Goal: Transaction & Acquisition: Purchase product/service

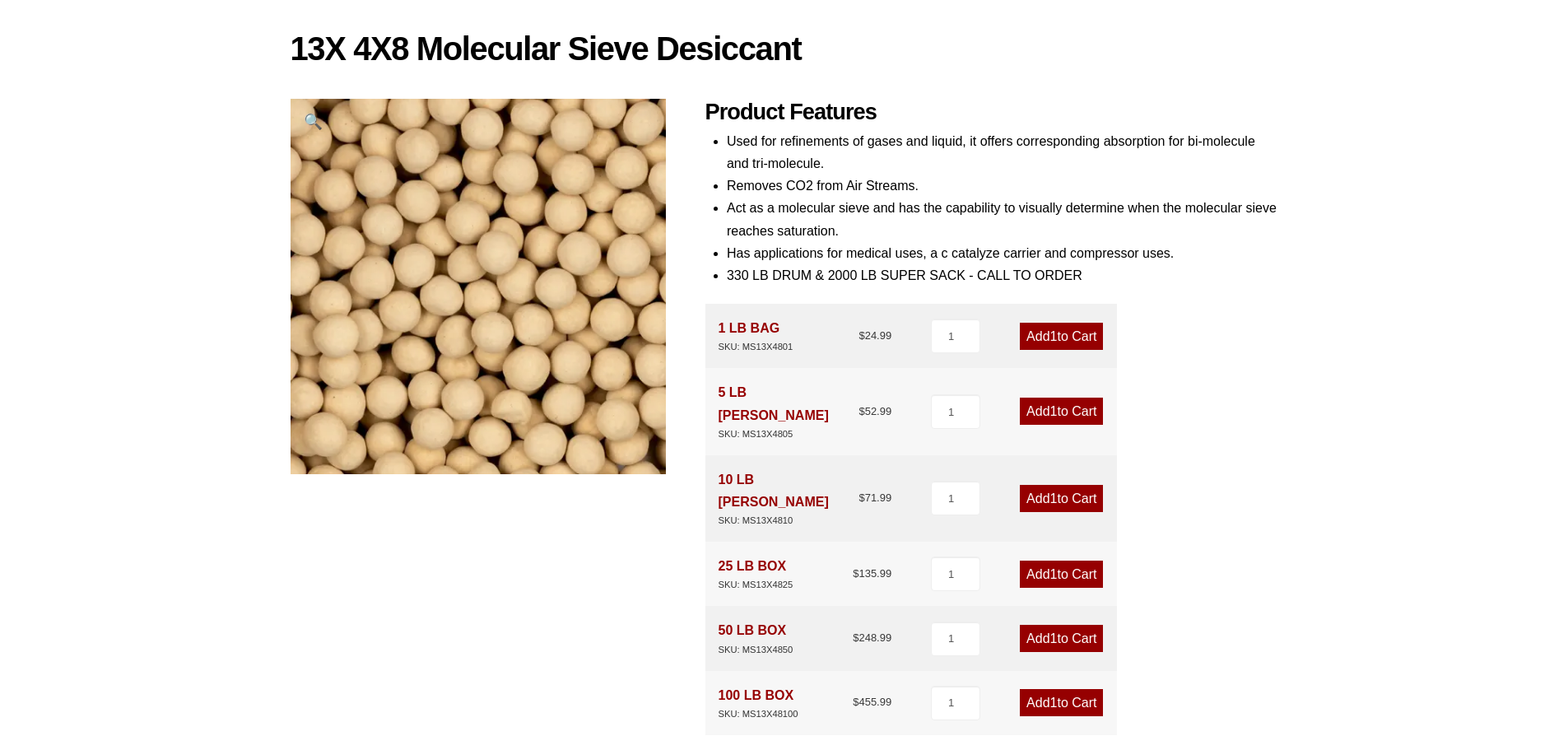
scroll to position [165, 0]
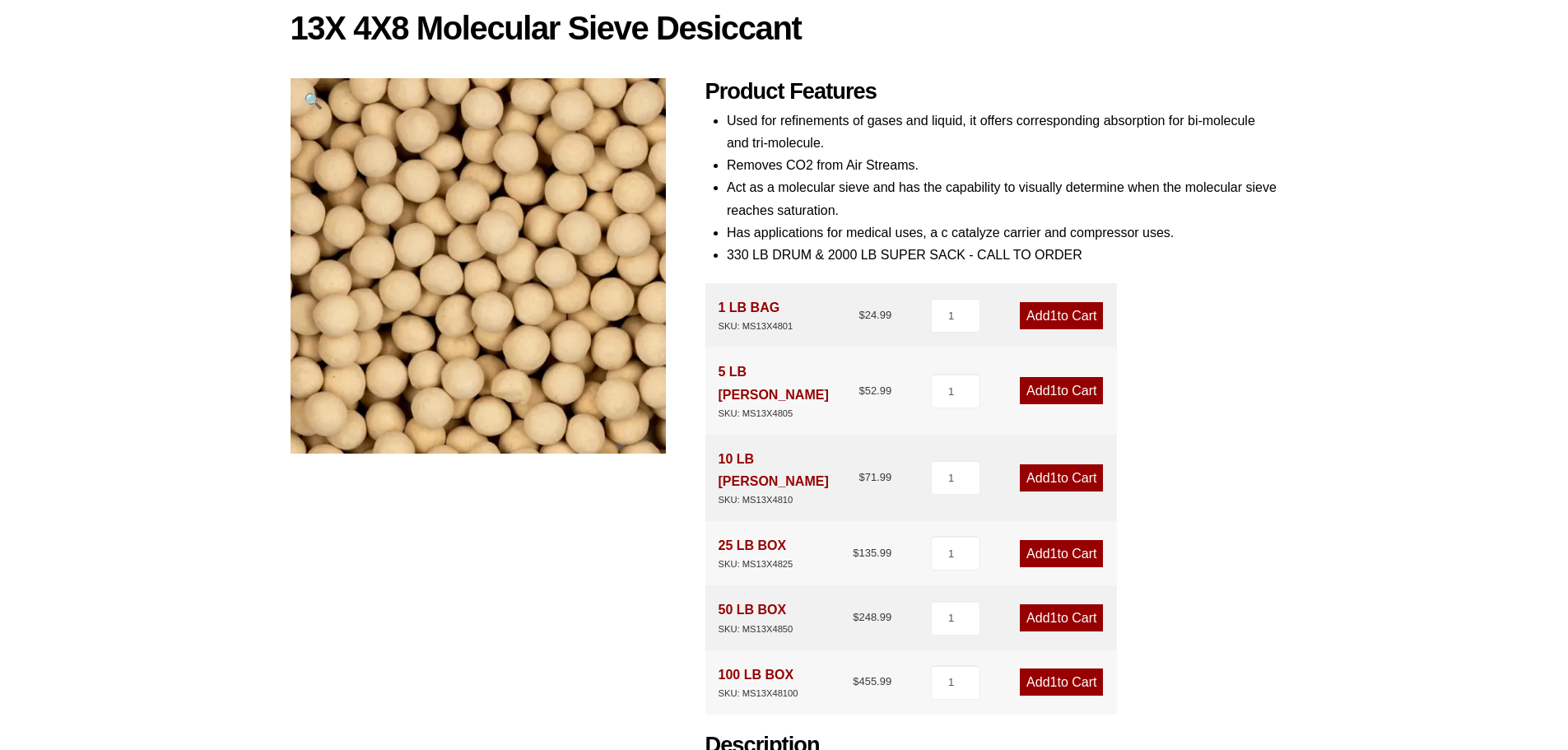
click at [1044, 464] on link "Add 1 to Cart" at bounding box center [1061, 478] width 83 height 28
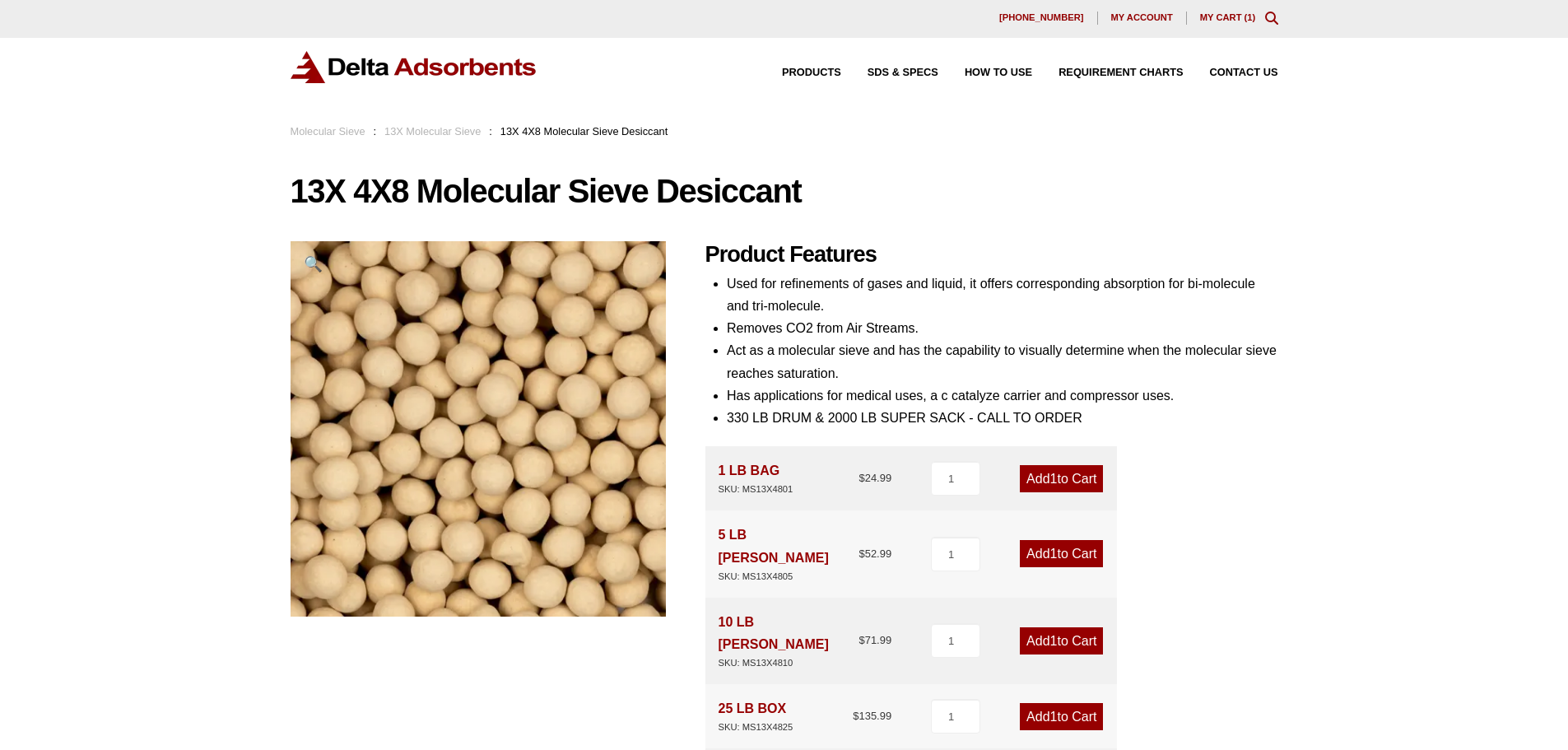
scroll to position [0, 0]
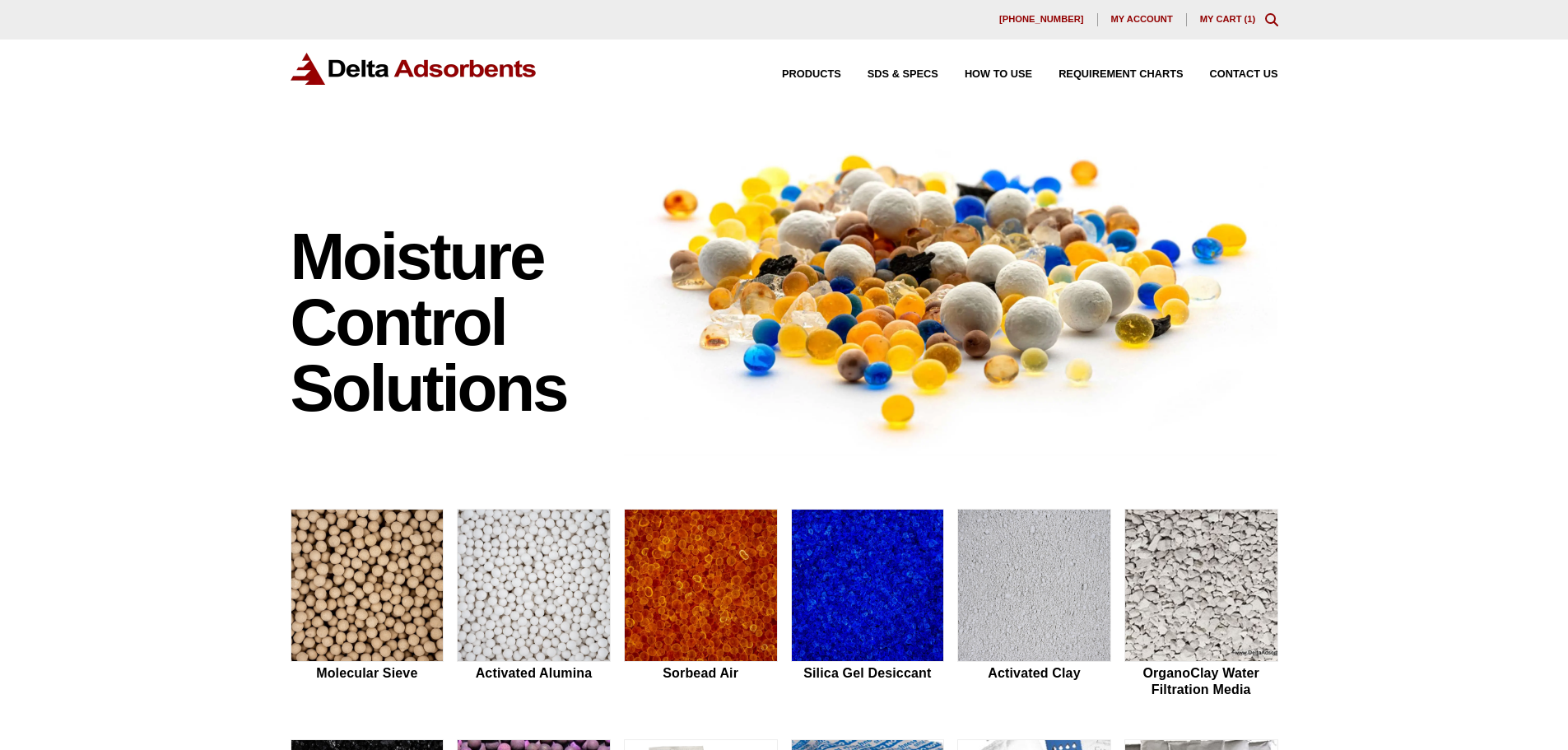
click at [1245, 19] on link "My Cart ( 1 )" at bounding box center [1228, 19] width 56 height 10
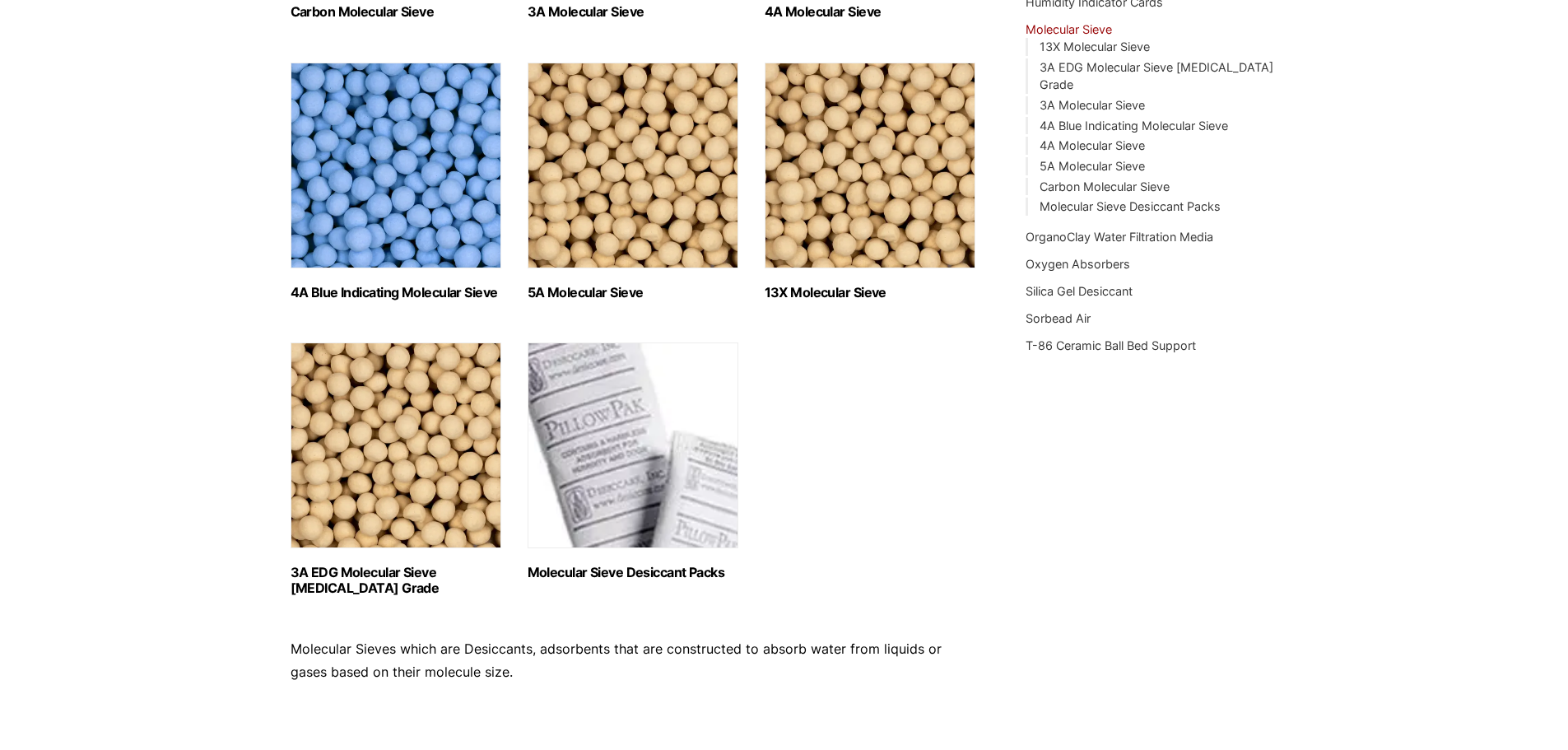
click at [878, 161] on img "Visit product category 13X Molecular Sieve" at bounding box center [870, 166] width 210 height 206
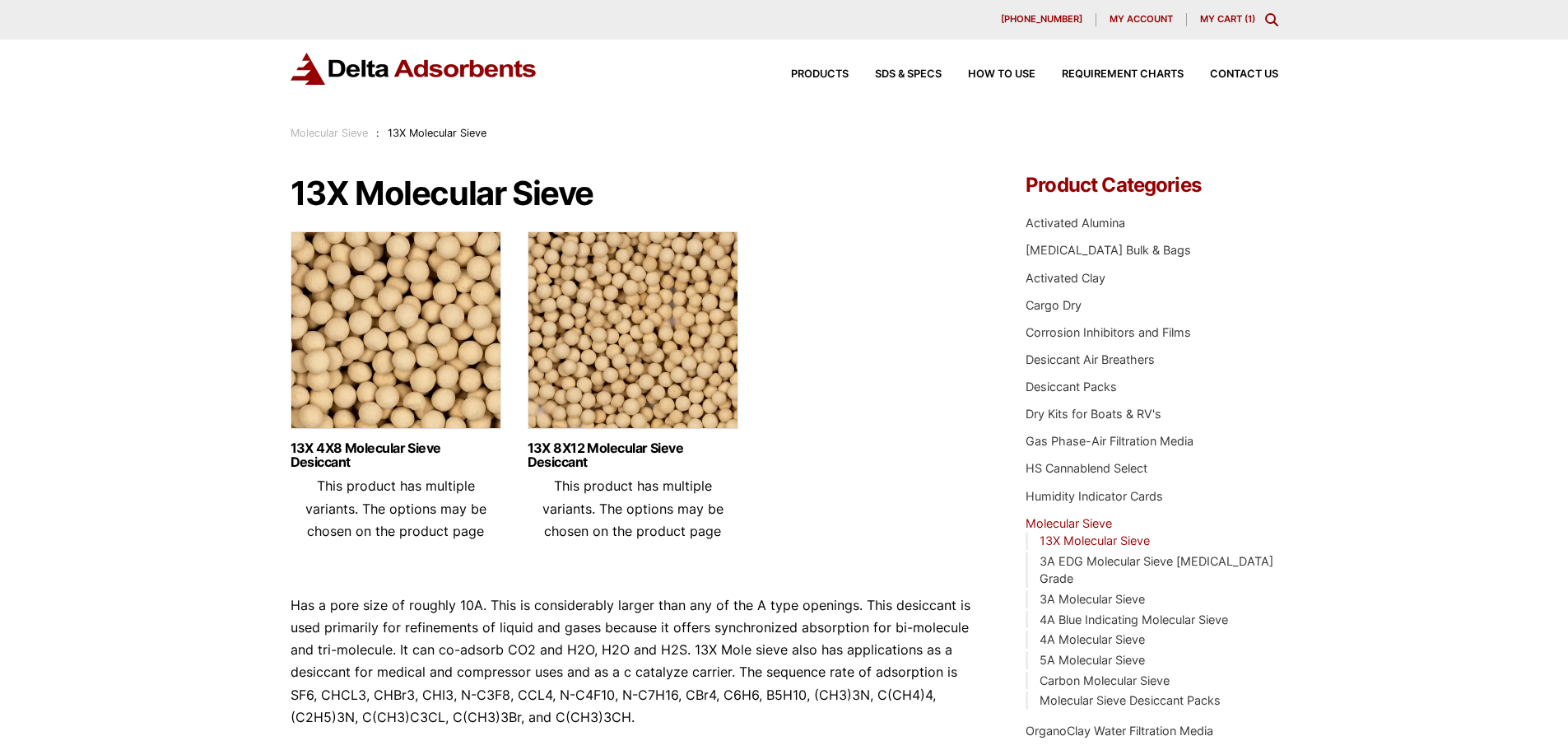
click at [682, 347] on img at bounding box center [633, 335] width 210 height 206
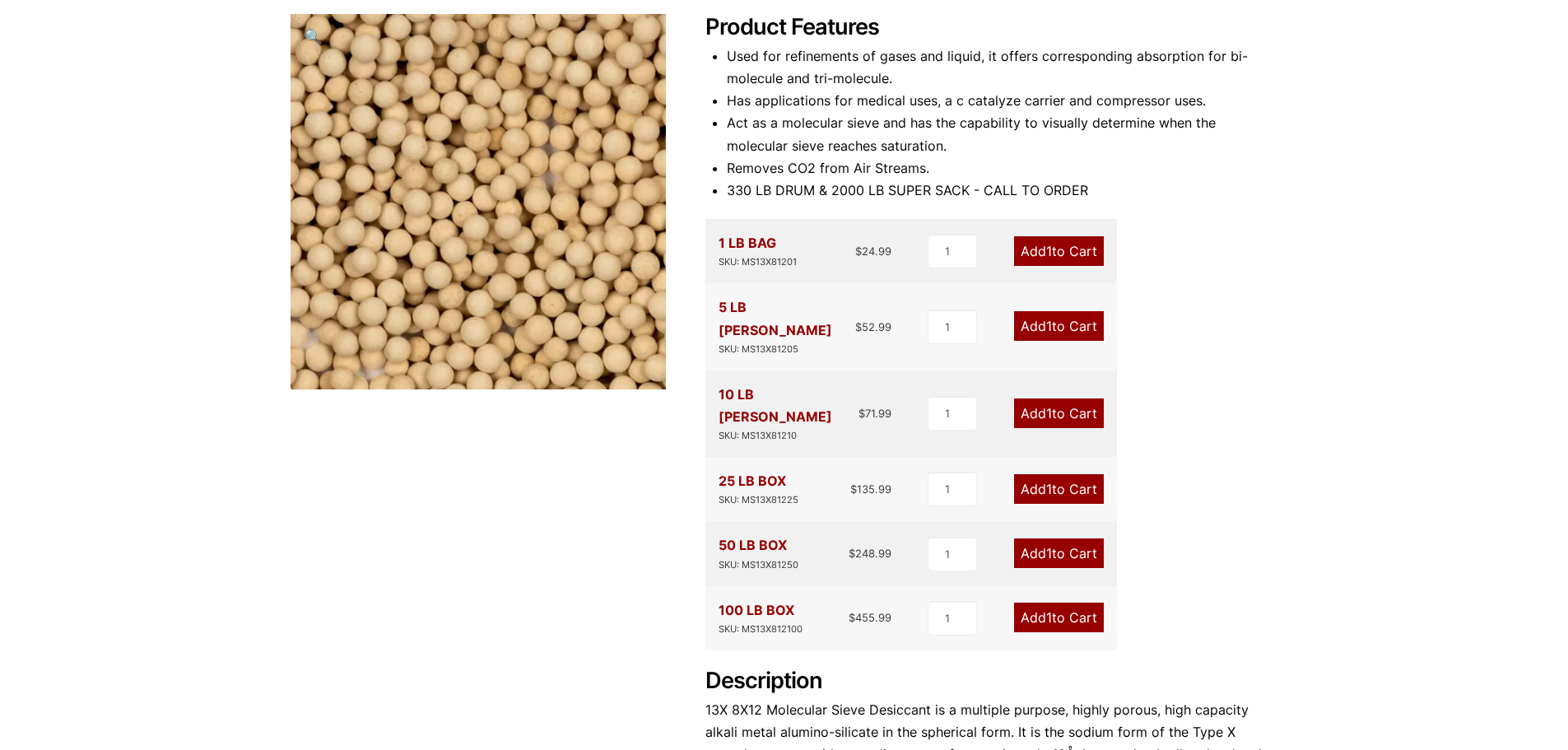
scroll to position [247, 0]
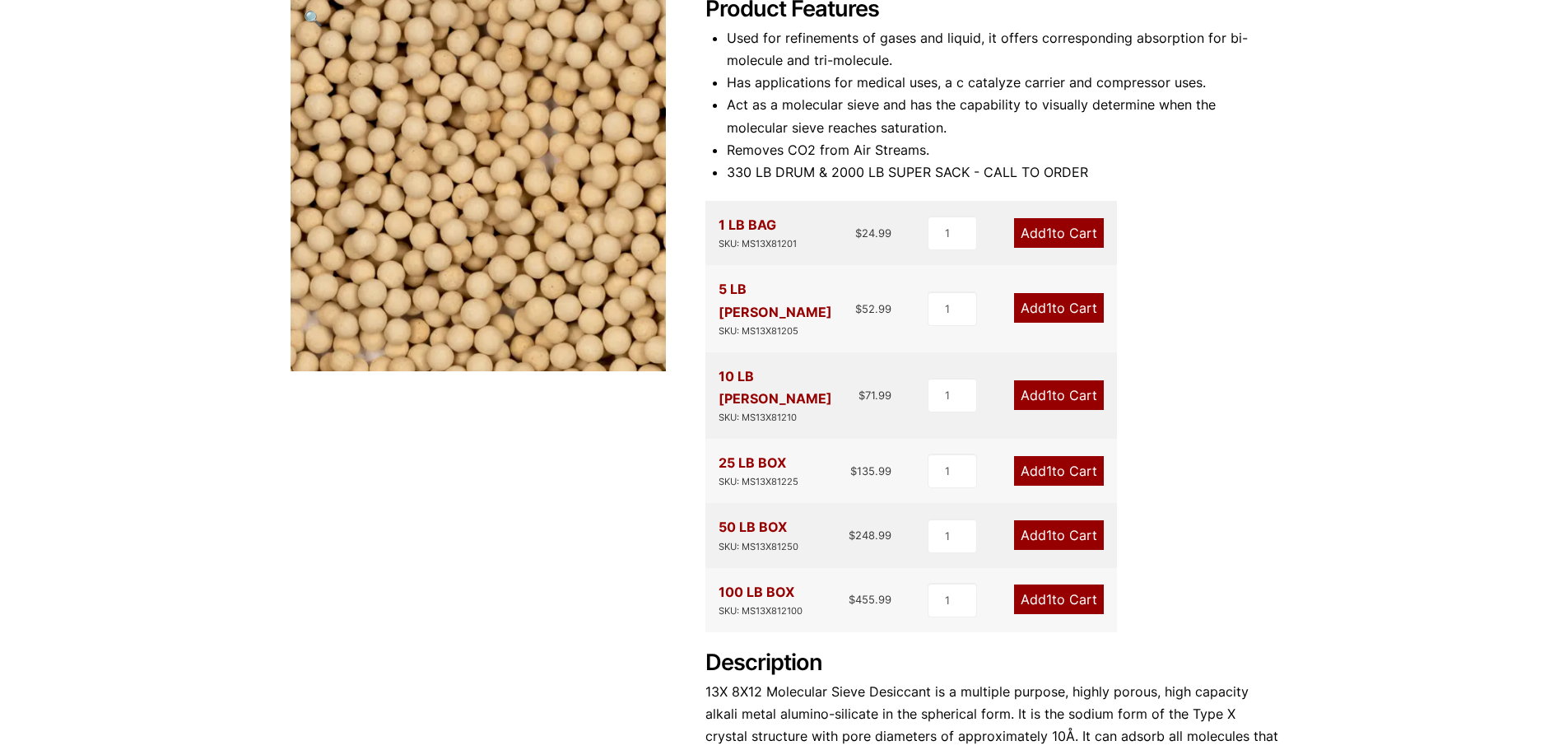
click at [1052, 381] on link "Add 1 to Cart" at bounding box center [1059, 395] width 90 height 29
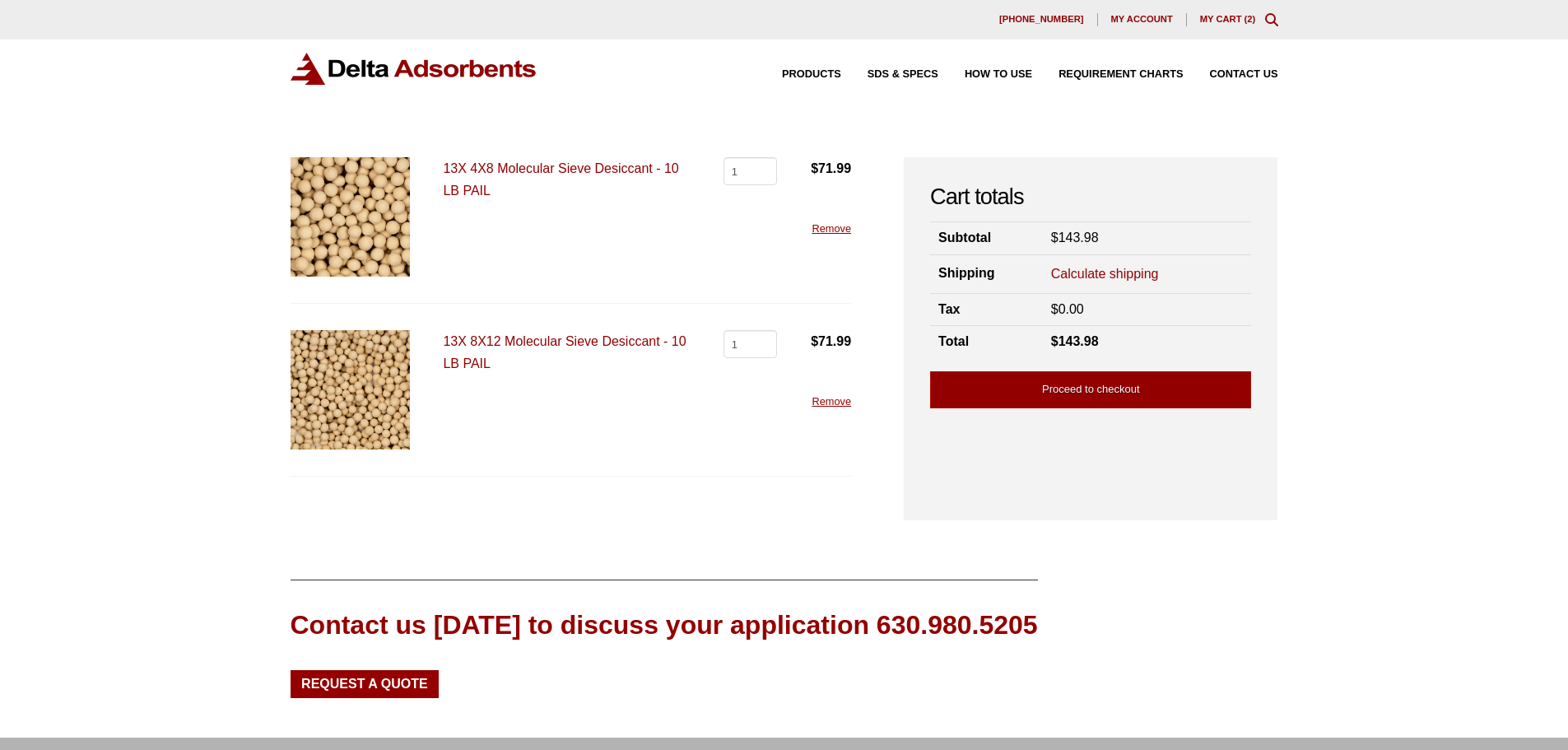
click at [831, 233] on link "Remove" at bounding box center [831, 228] width 40 height 12
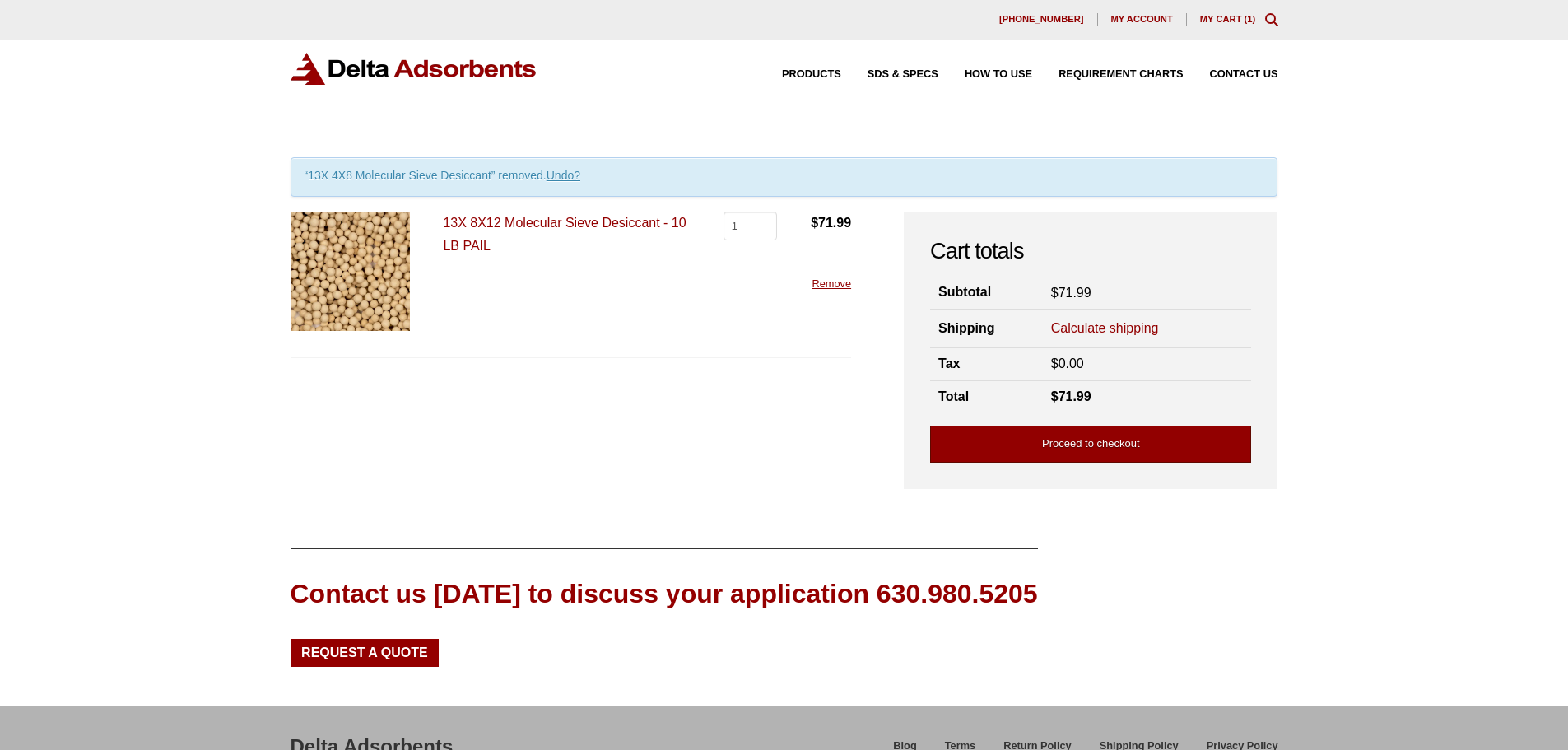
click at [1127, 456] on link "Proceed to checkout" at bounding box center [1091, 445] width 321 height 37
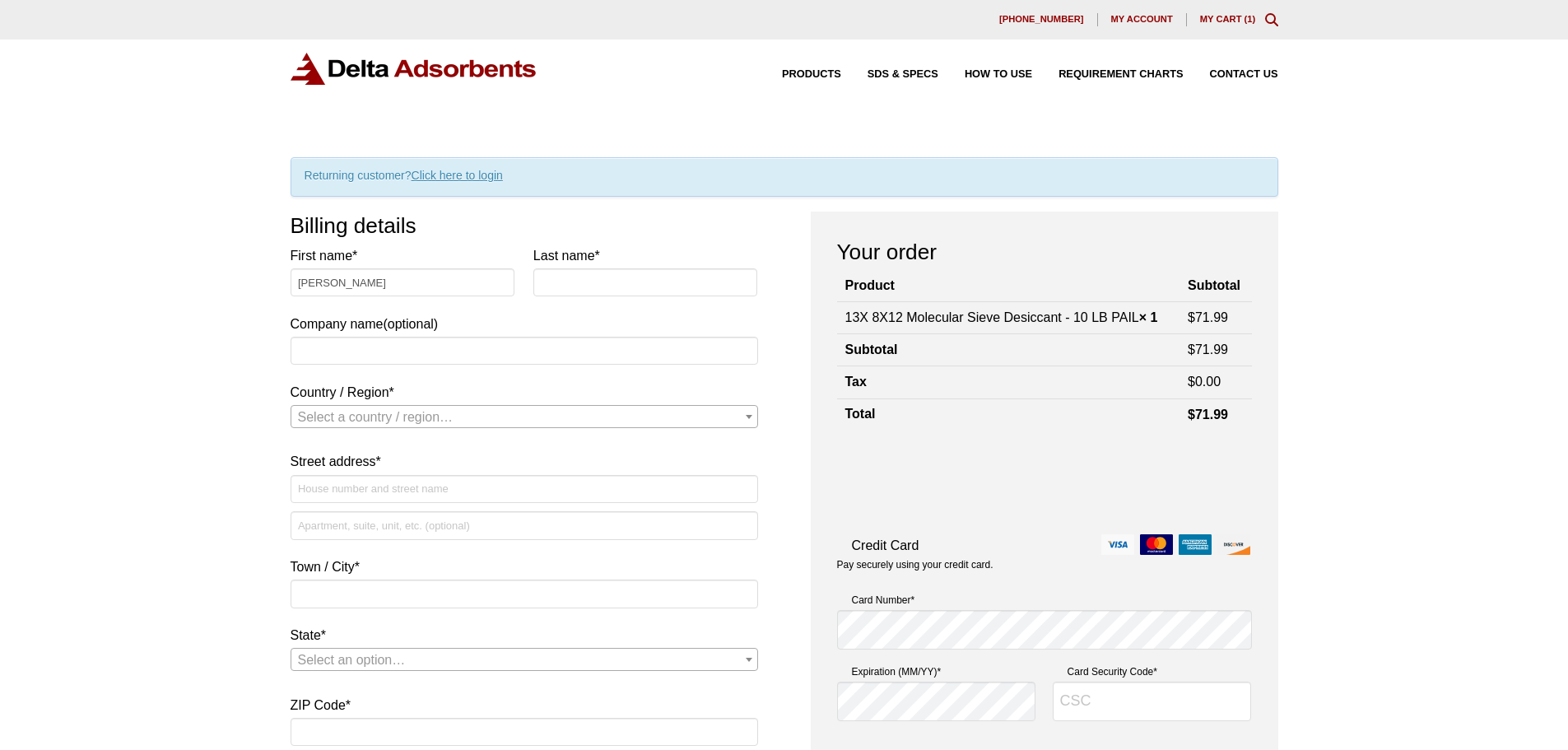
type input "Apurva"
type input "Maheshwary"
click at [372, 347] on input "Company name (optional)" at bounding box center [524, 351] width 468 height 28
type input "Adsorptech"
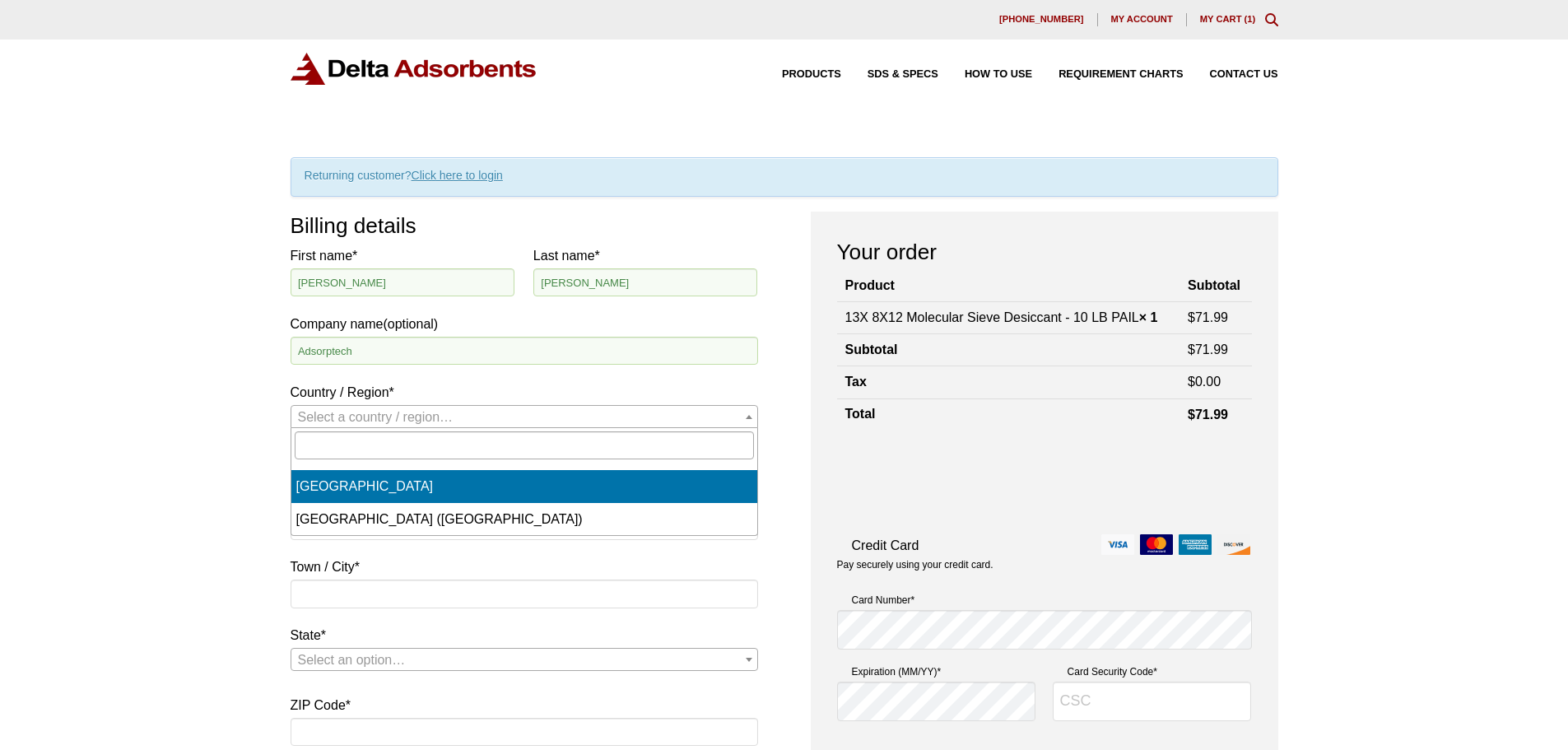
click at [320, 410] on span "Select a country / region…" at bounding box center [375, 417] width 155 height 14
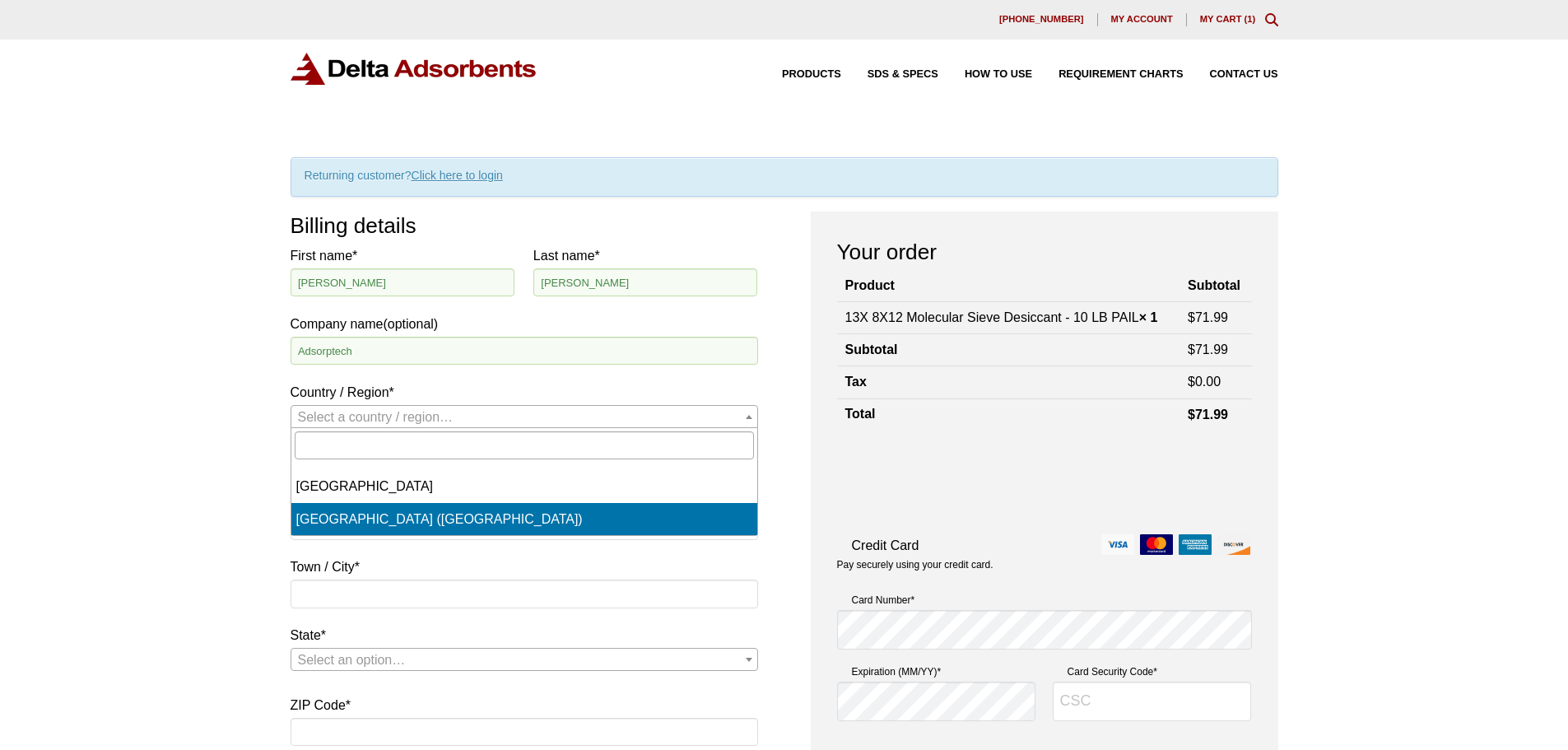
select select "US"
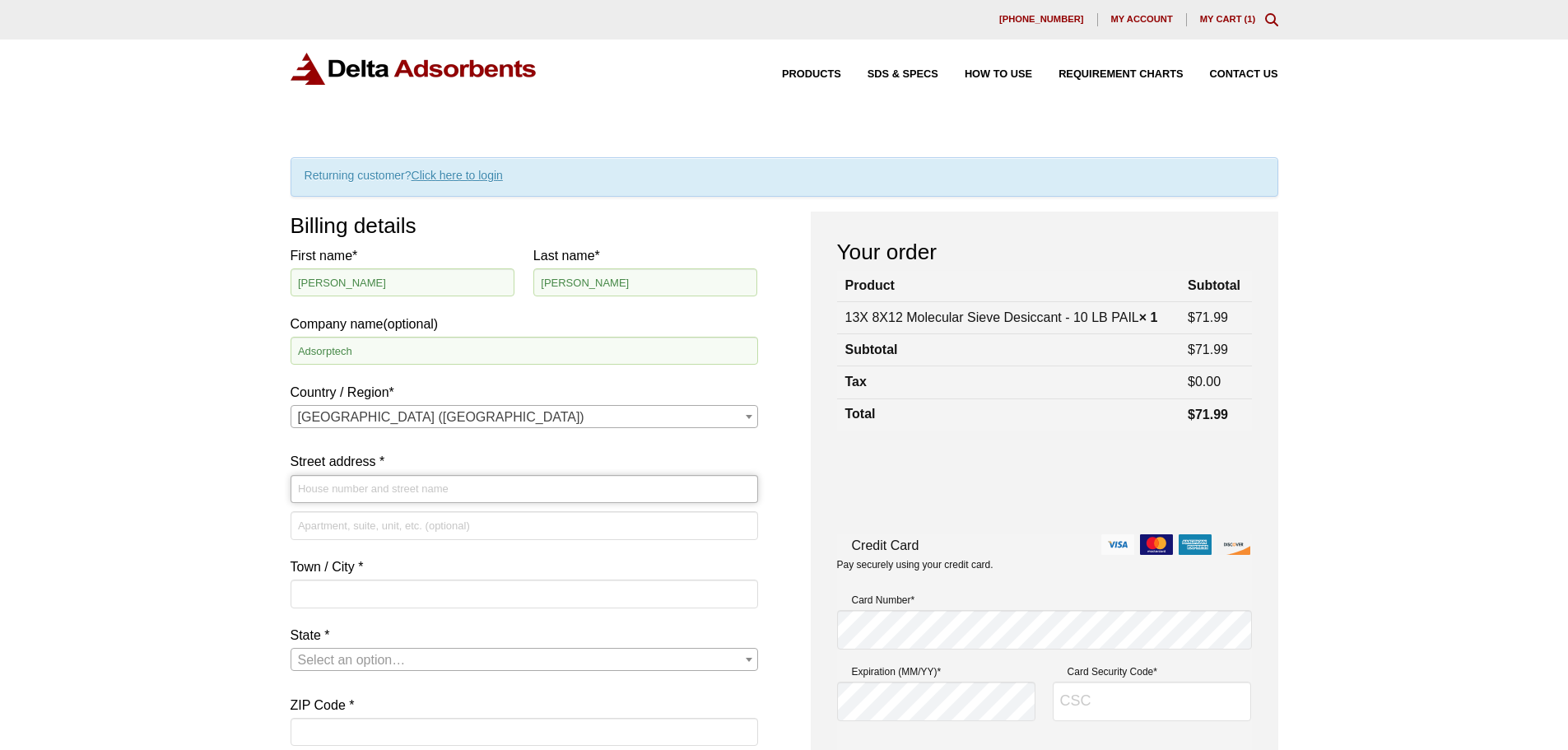
click at [350, 483] on input "Street address *" at bounding box center [524, 489] width 468 height 28
type input "[STREET_ADDRESS]"
click at [352, 597] on input "Town / City *" at bounding box center [524, 594] width 468 height 28
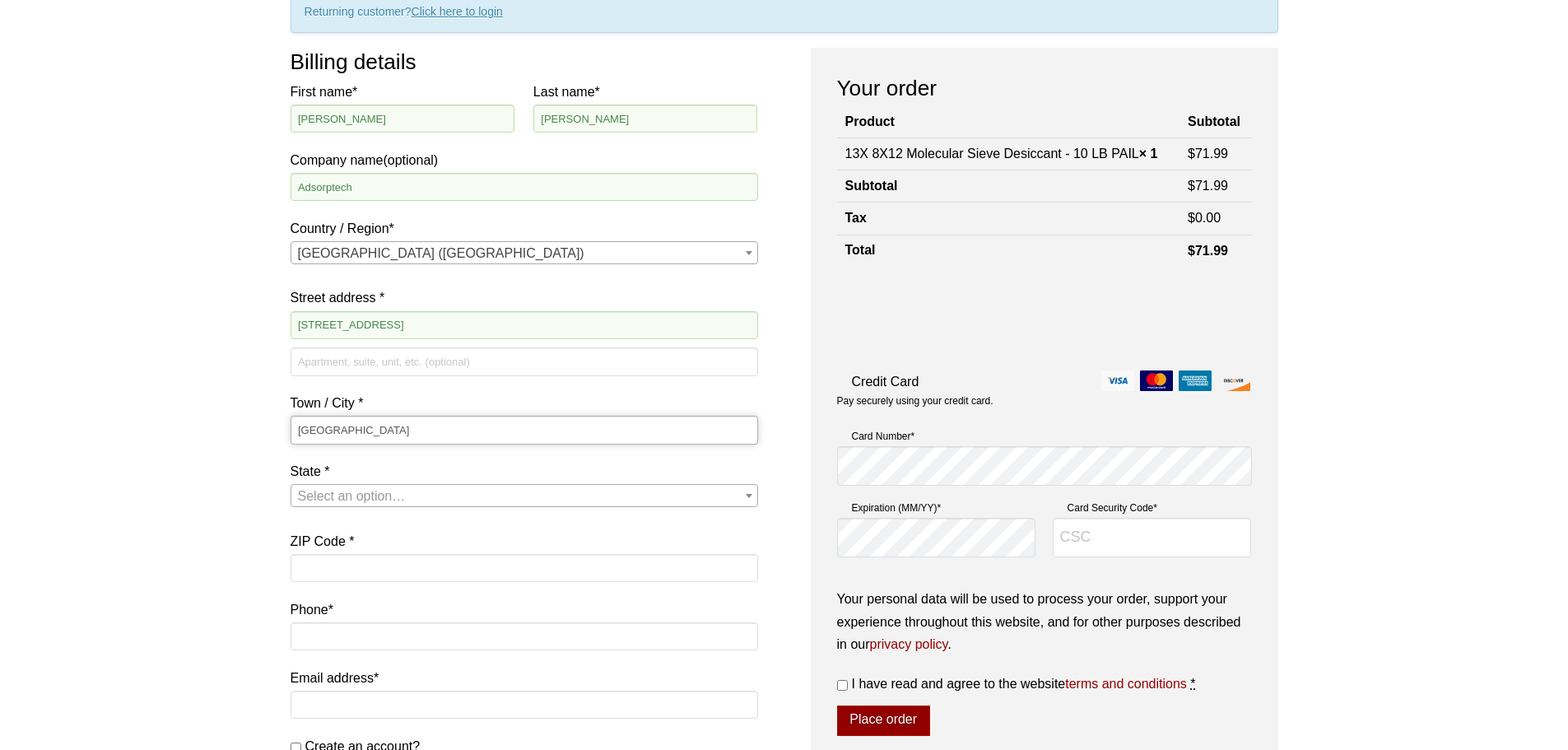
scroll to position [165, 0]
type input "Middlesex"
click at [317, 494] on span "Select an option…" at bounding box center [352, 495] width 108 height 14
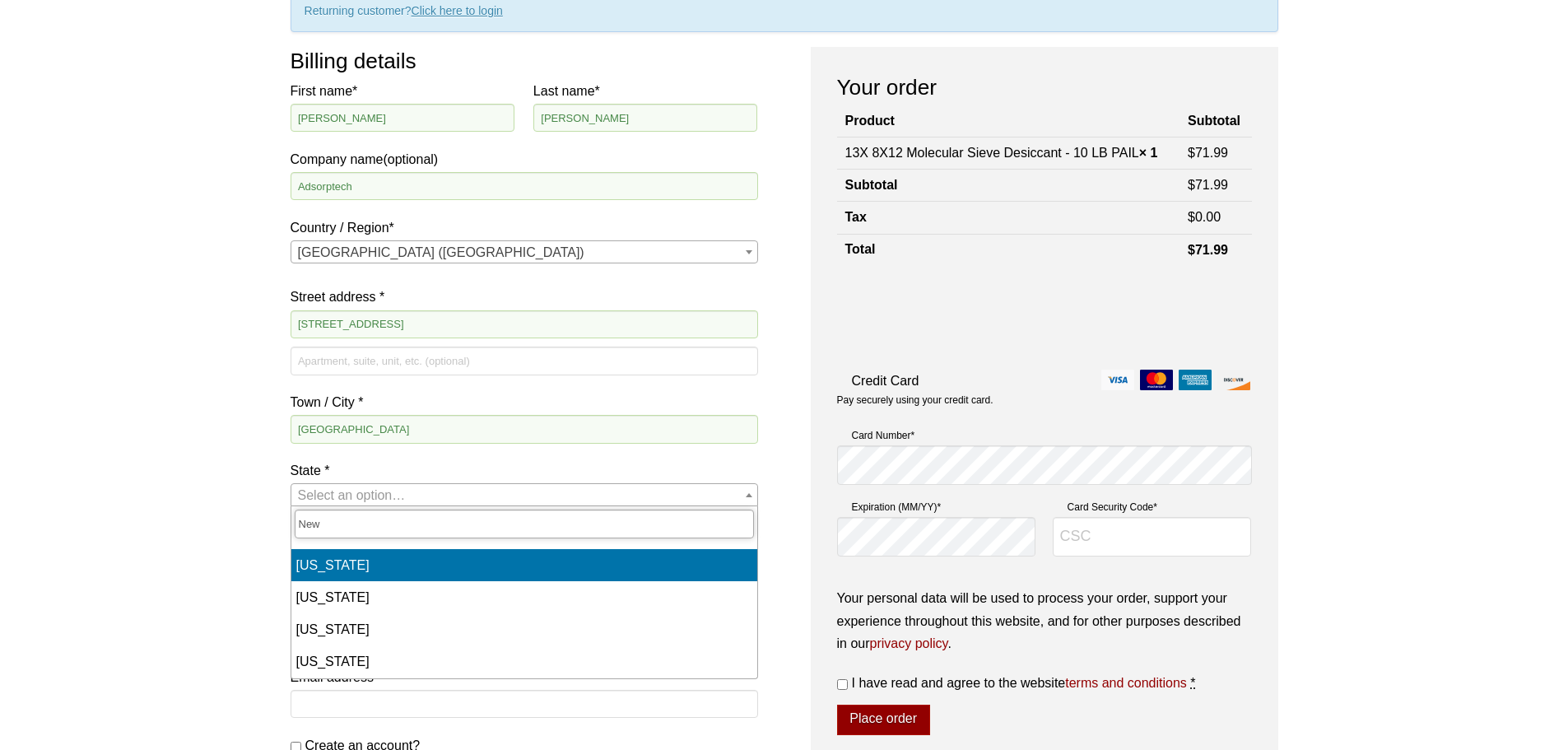
type input "New"
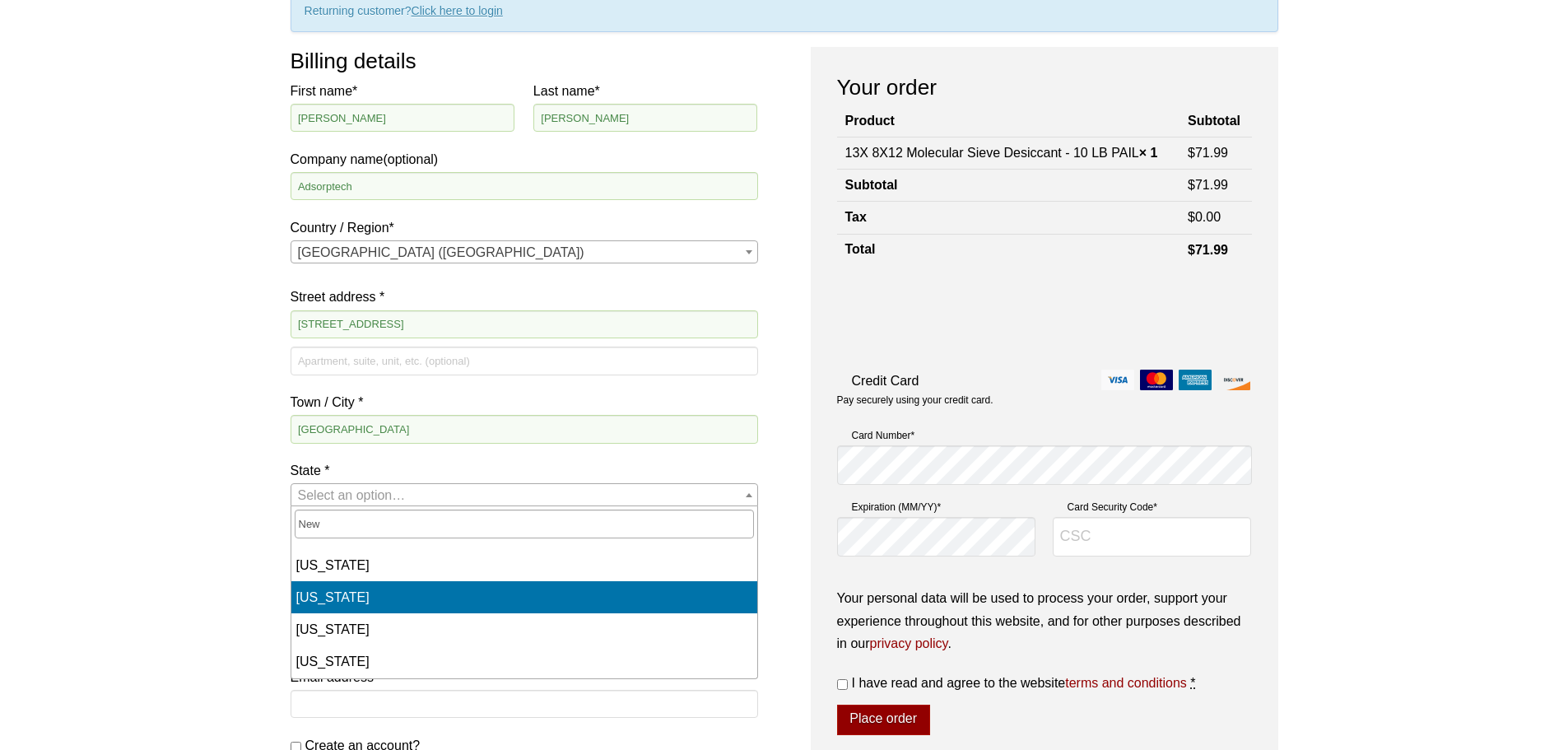
select select "NJ"
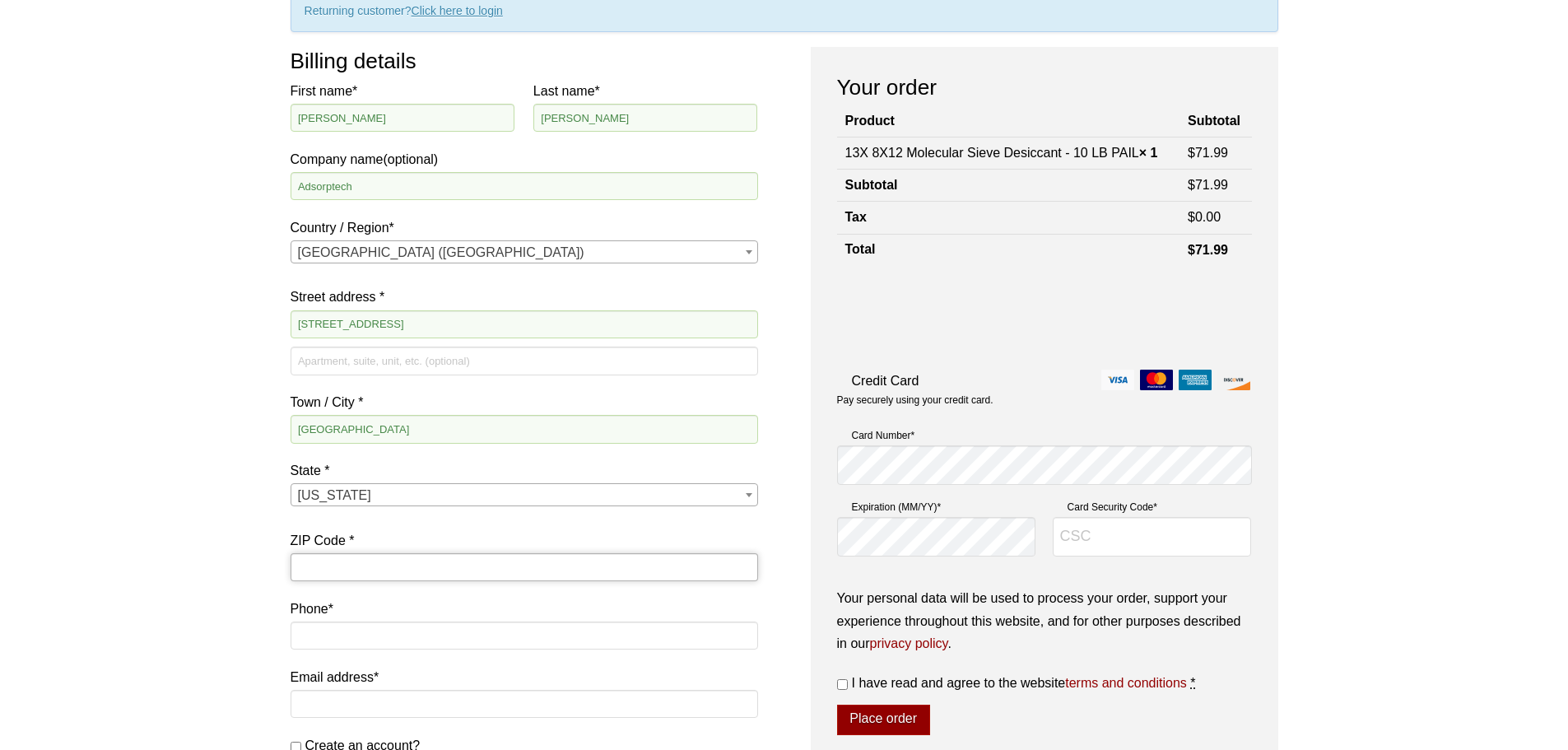
click at [327, 557] on input "ZIP Code *" at bounding box center [524, 567] width 468 height 28
type input "08846"
click at [347, 629] on input "Phone *" at bounding box center [524, 636] width 468 height 28
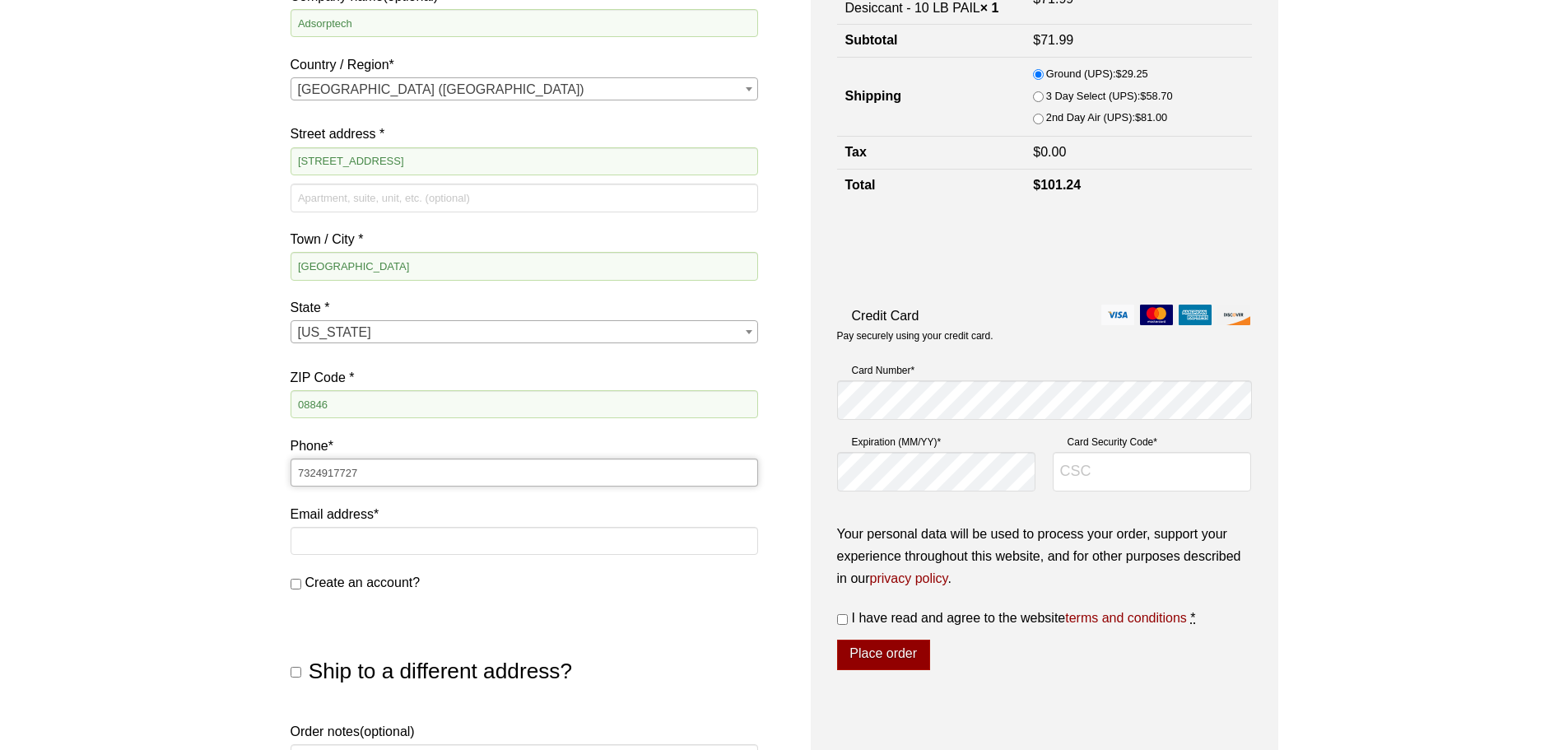
scroll to position [329, 0]
type input "7324917727"
click at [341, 539] on input "Email address *" at bounding box center [524, 540] width 468 height 28
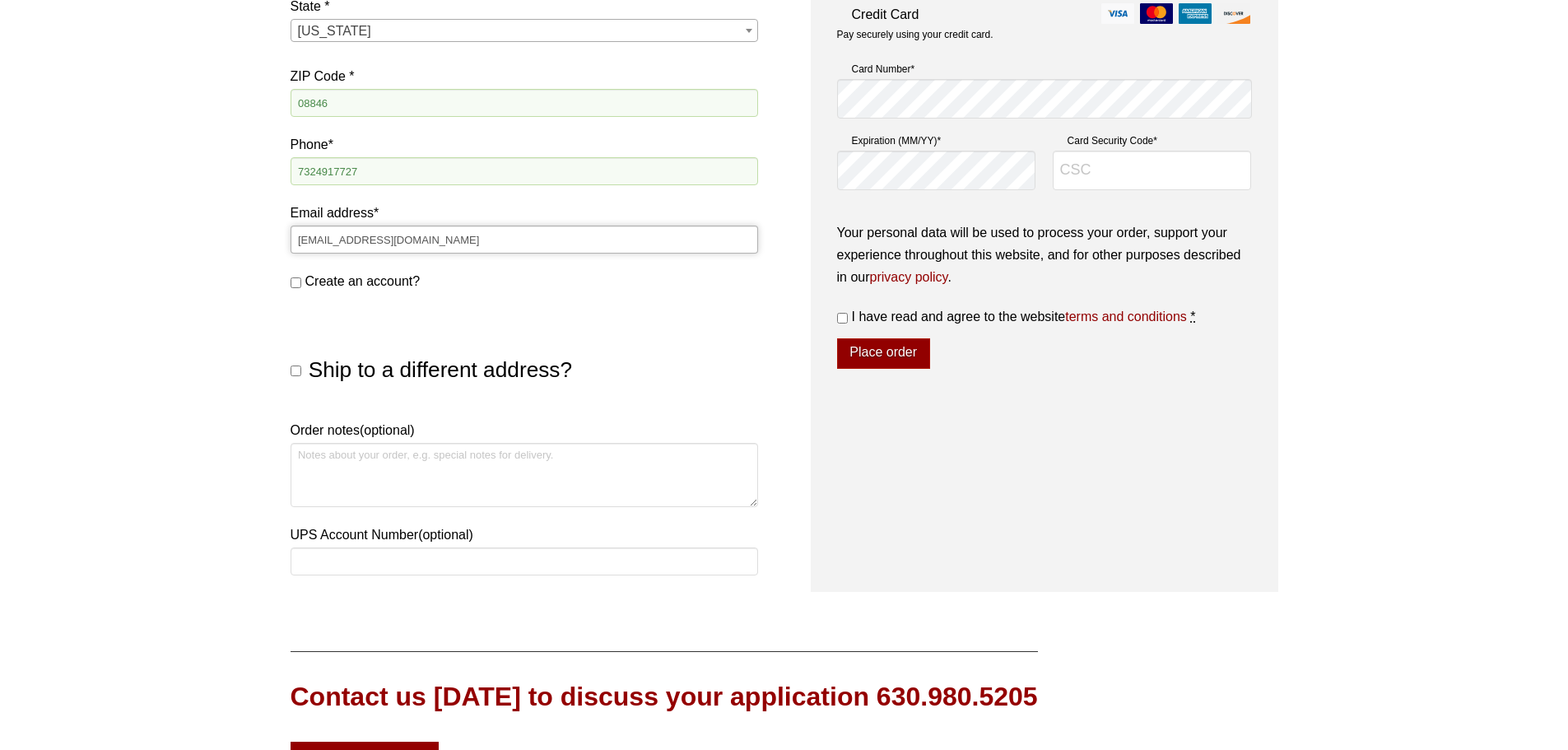
scroll to position [659, 0]
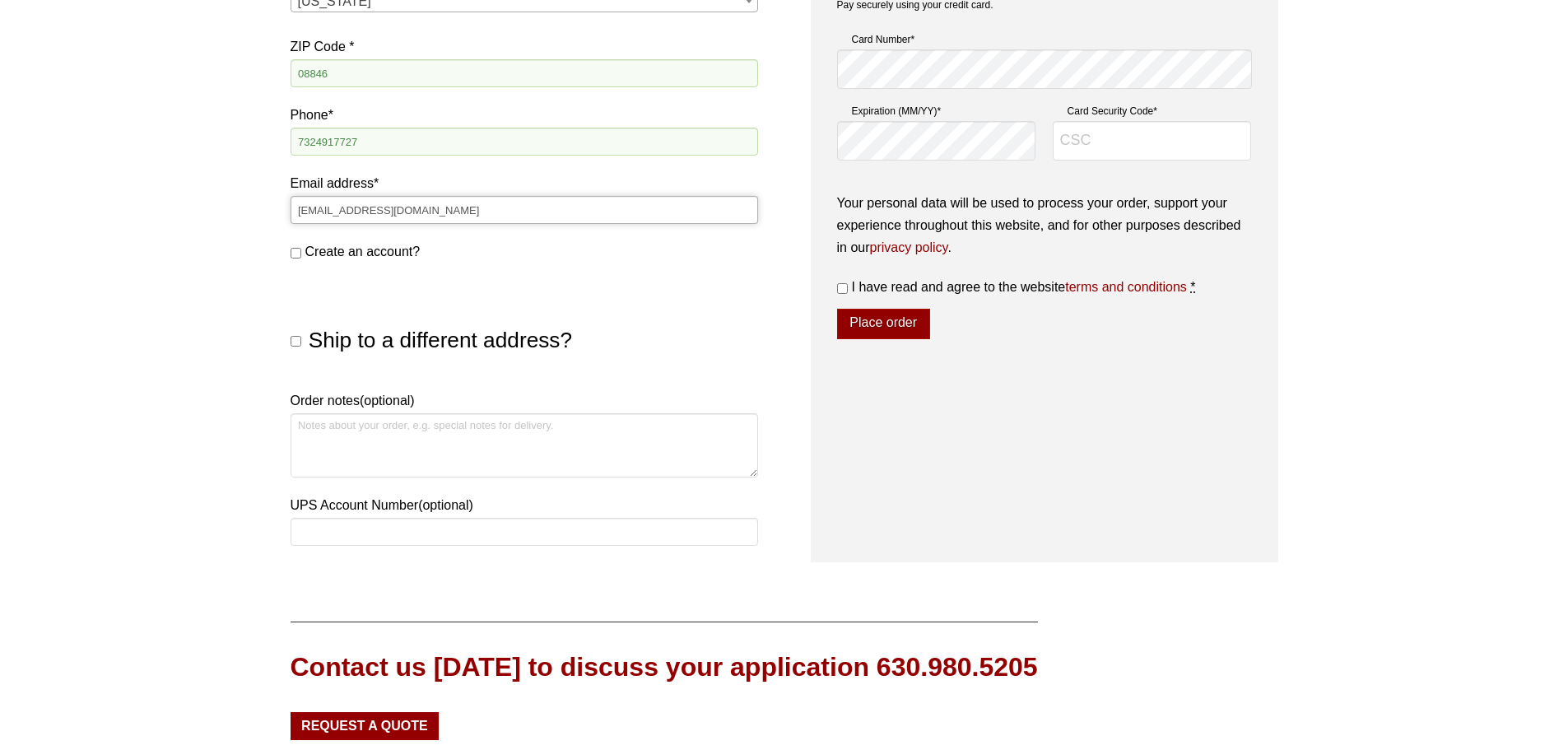
type input "Admin@adsorptech.com"
click at [361, 439] on textarea "Order notes (optional)" at bounding box center [524, 446] width 468 height 64
type textarea "PO 6136-006"
click at [964, 627] on div "Contact us today to discuss your application 630.980.5205 Request a Quote" at bounding box center [664, 681] width 747 height 119
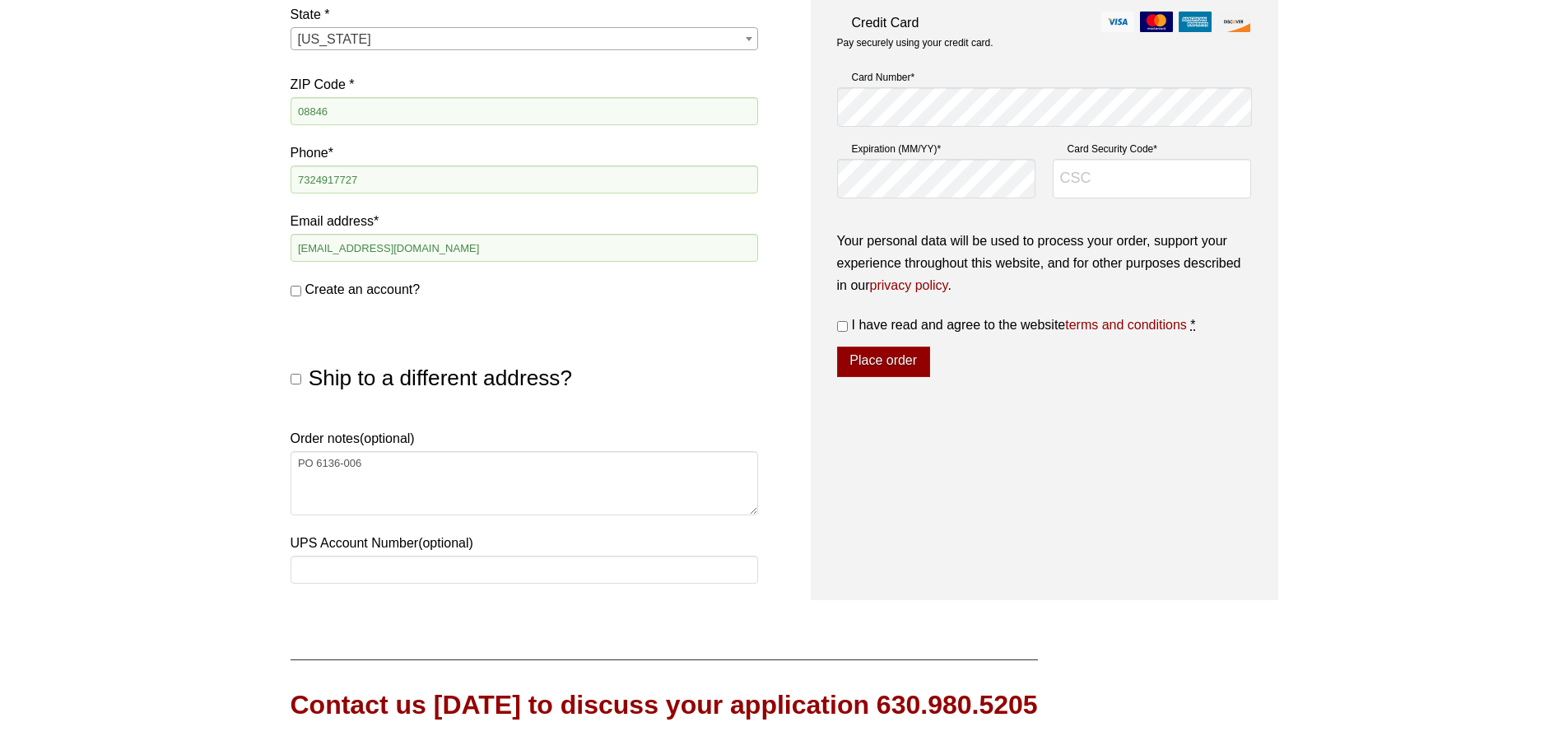
scroll to position [209, 0]
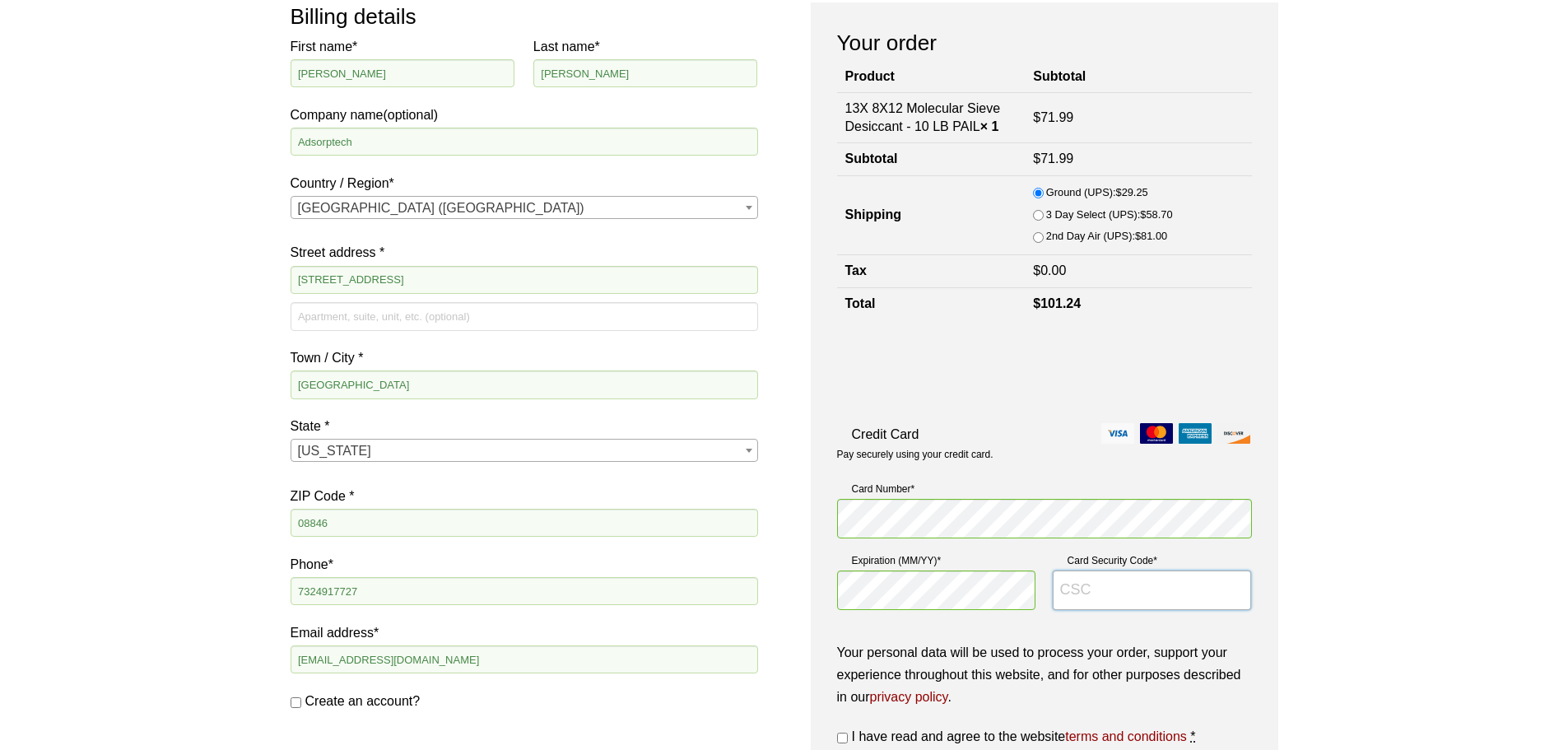
click at [1089, 594] on input "Card Security Code *" at bounding box center [1152, 590] width 199 height 40
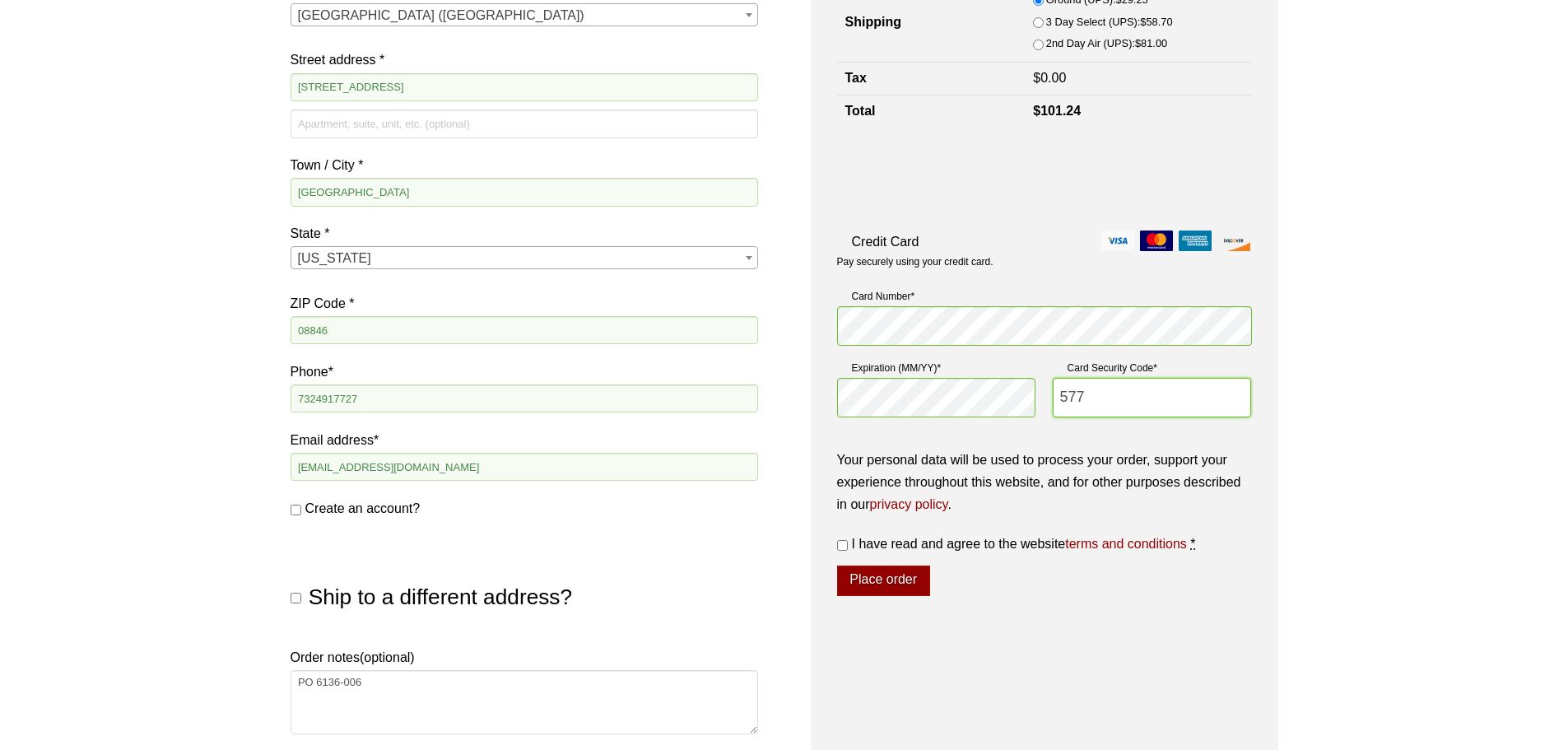
scroll to position [456, 0]
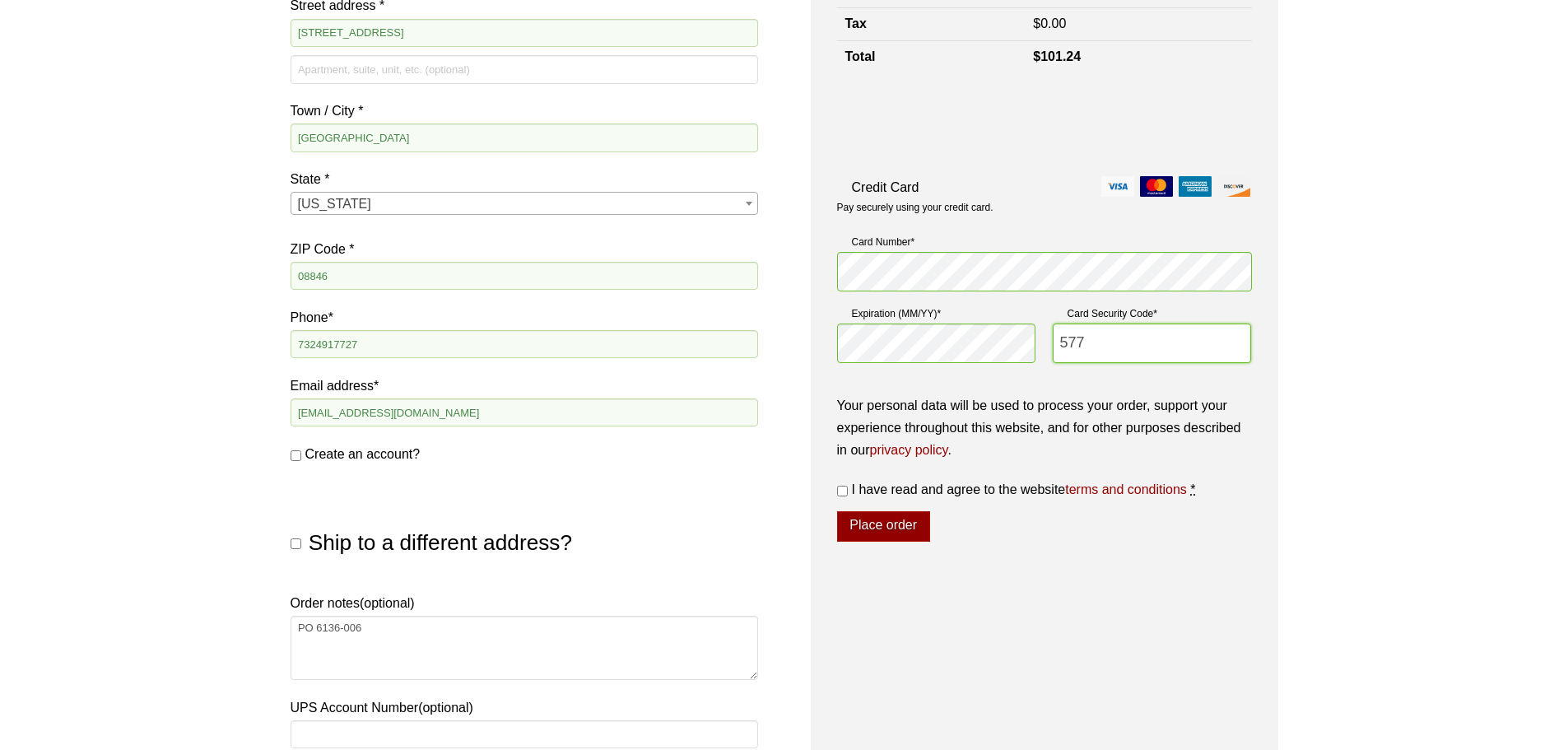
type input "577"
click at [843, 488] on input "I have read and agree to the website terms and conditions *" at bounding box center [842, 491] width 11 height 11
checkbox input "true"
click at [865, 525] on button "Place order" at bounding box center [883, 526] width 93 height 31
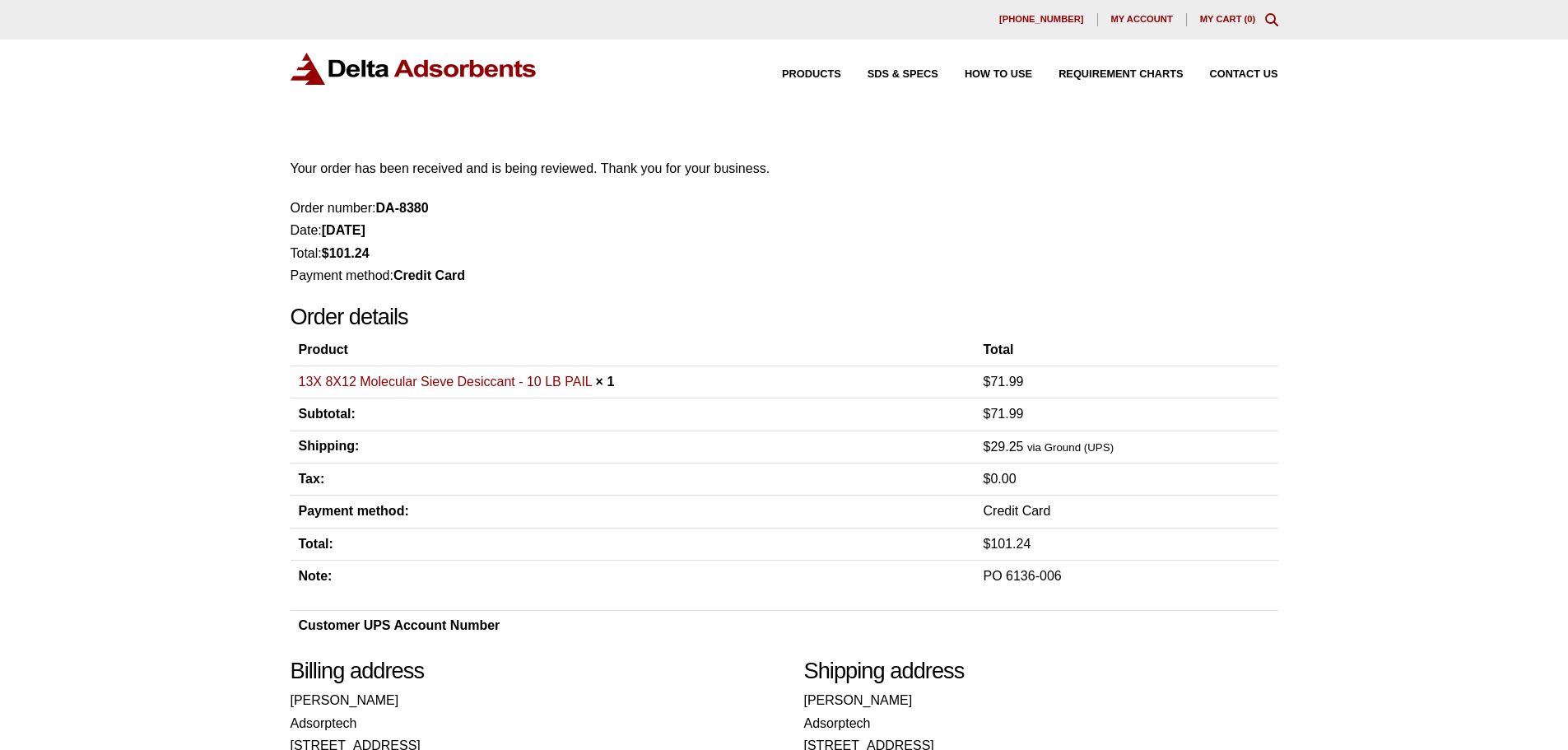
click at [939, 171] on p "Your order has been received and is being reviewed. Thank you for your business." at bounding box center [784, 168] width 988 height 22
click at [436, 77] on img at bounding box center [414, 68] width 247 height 32
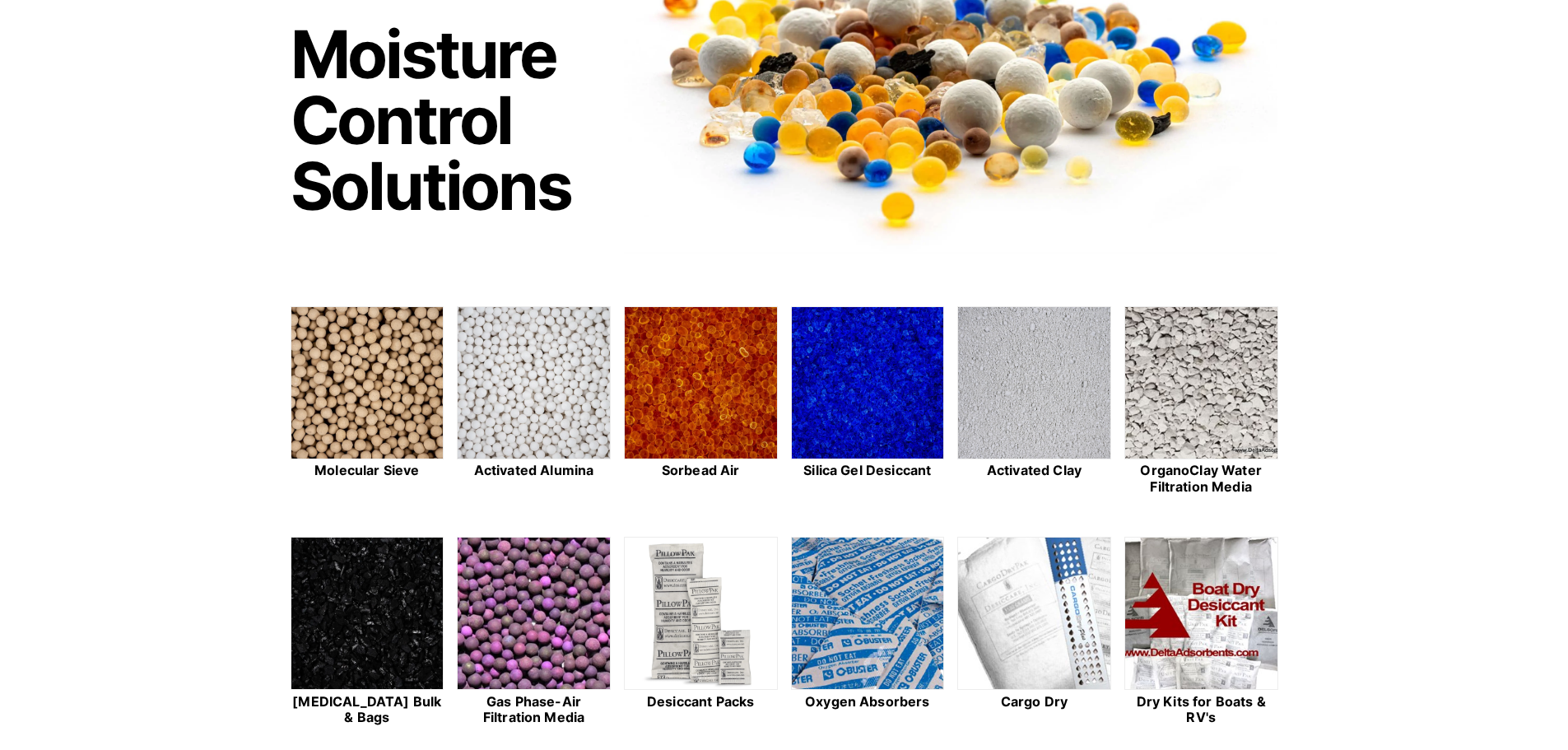
scroll to position [165, 0]
